Goal: Navigation & Orientation: Find specific page/section

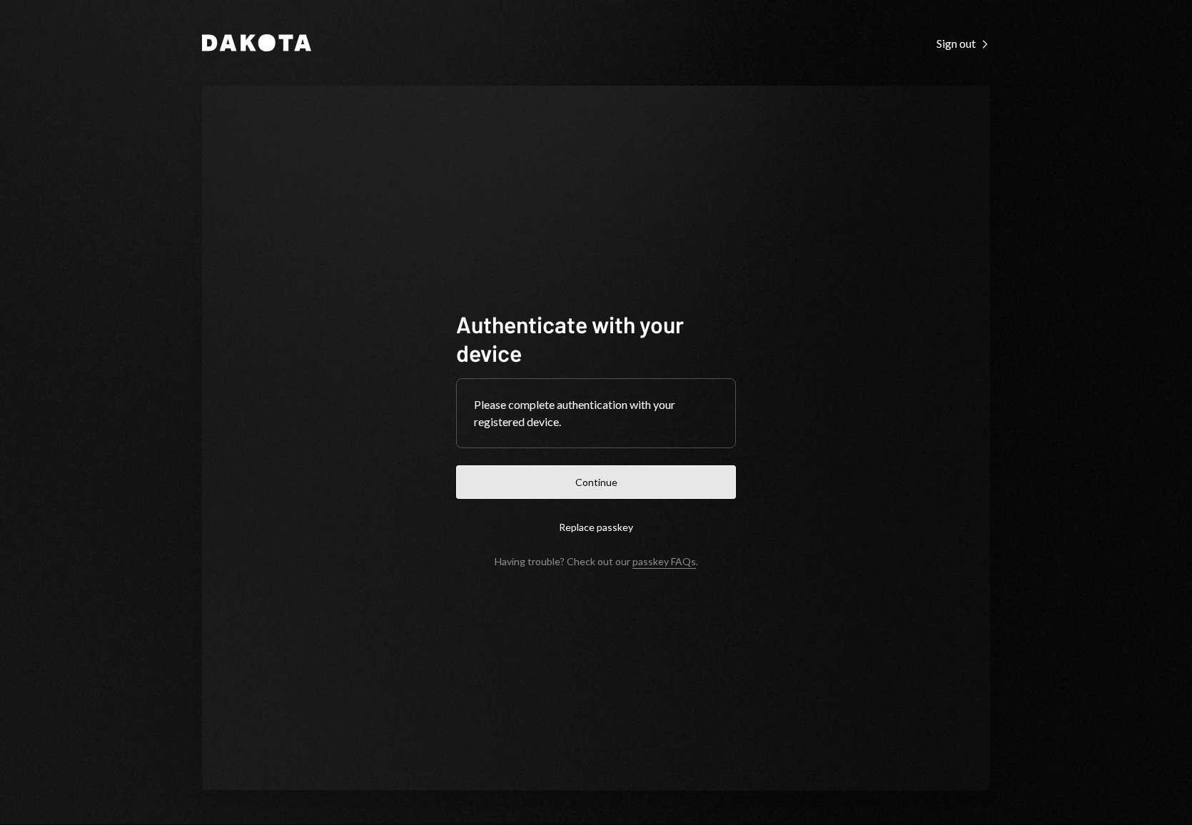
click at [630, 482] on button "Continue" at bounding box center [596, 482] width 280 height 34
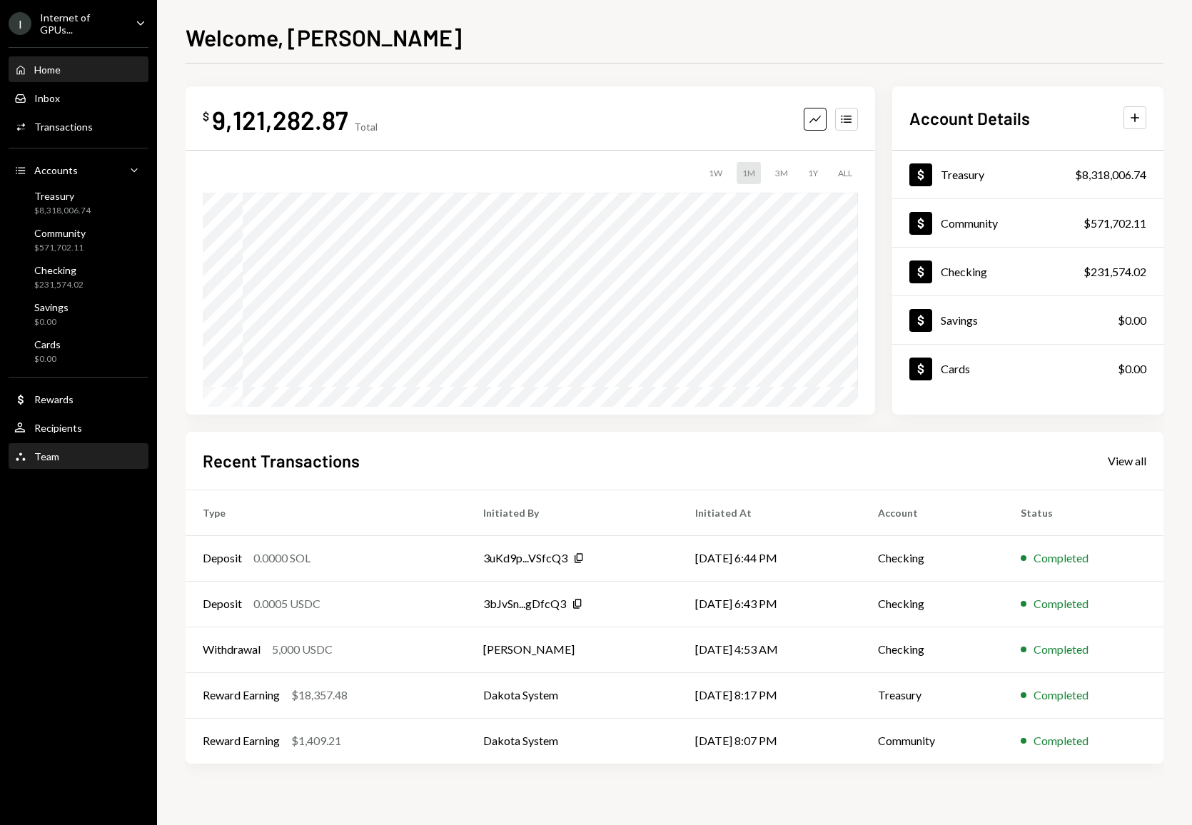
click at [70, 456] on div "Team Team" at bounding box center [78, 456] width 128 height 13
